Goal: Go to known website: Access a specific website the user already knows

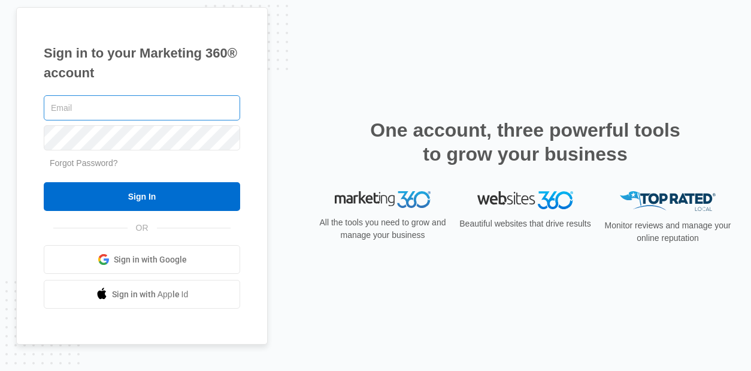
click at [219, 117] on input "text" at bounding box center [142, 107] width 196 height 25
type input "[EMAIL_ADDRESS][DOMAIN_NAME]"
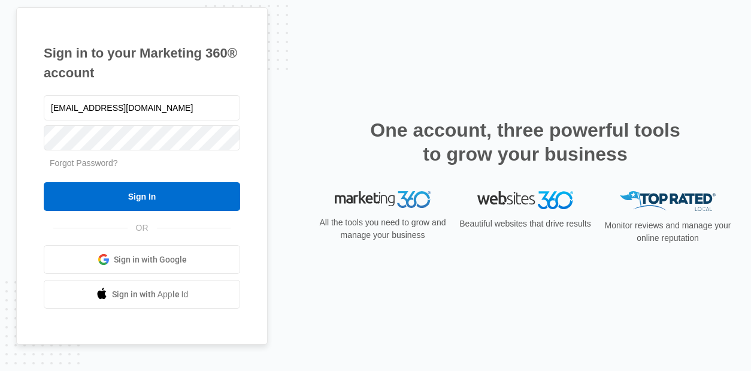
click at [270, 226] on div "Sign in to your Marketing 360® account [EMAIL_ADDRESS][DOMAIN_NAME] Forgot Pass…" at bounding box center [375, 185] width 719 height 357
click at [198, 262] on link "Sign in with Google" at bounding box center [142, 259] width 196 height 29
